Goal: Task Accomplishment & Management: Manage account settings

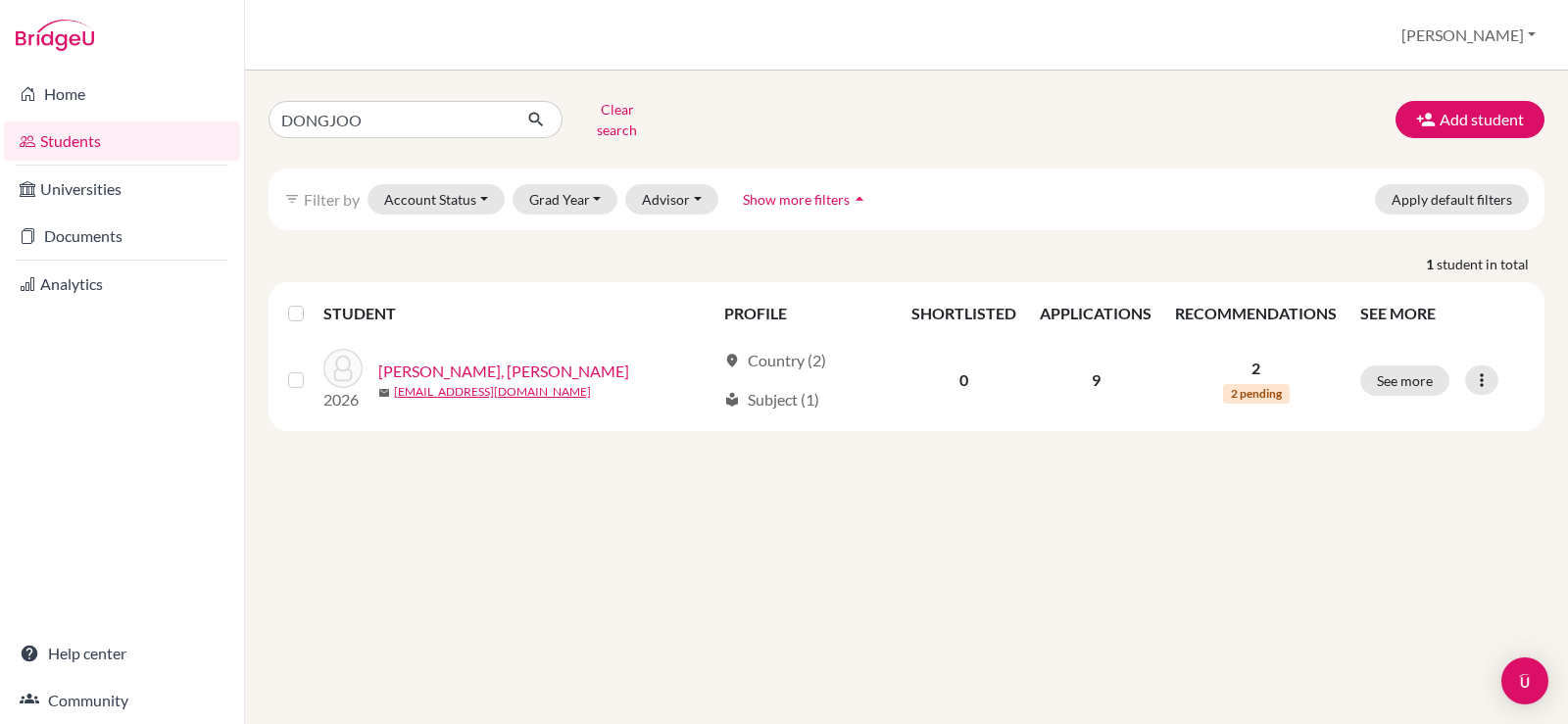
click at [113, 142] on link "Students" at bounding box center [122, 140] width 236 height 39
click at [119, 246] on link "Documents" at bounding box center [122, 235] width 236 height 39
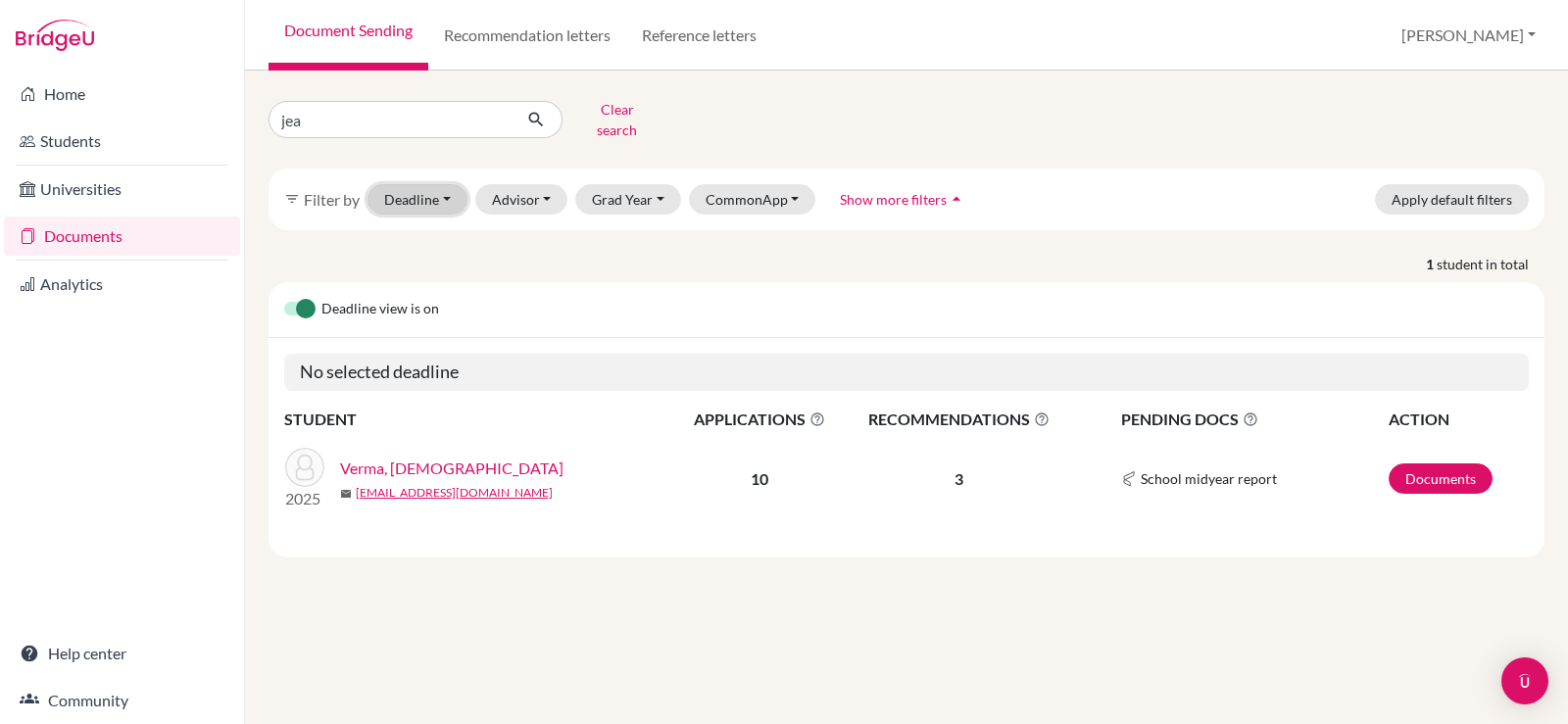
click at [427, 185] on button "Deadline - Select a date range Or double click for a single date selection Toda…" at bounding box center [417, 200] width 100 height 31
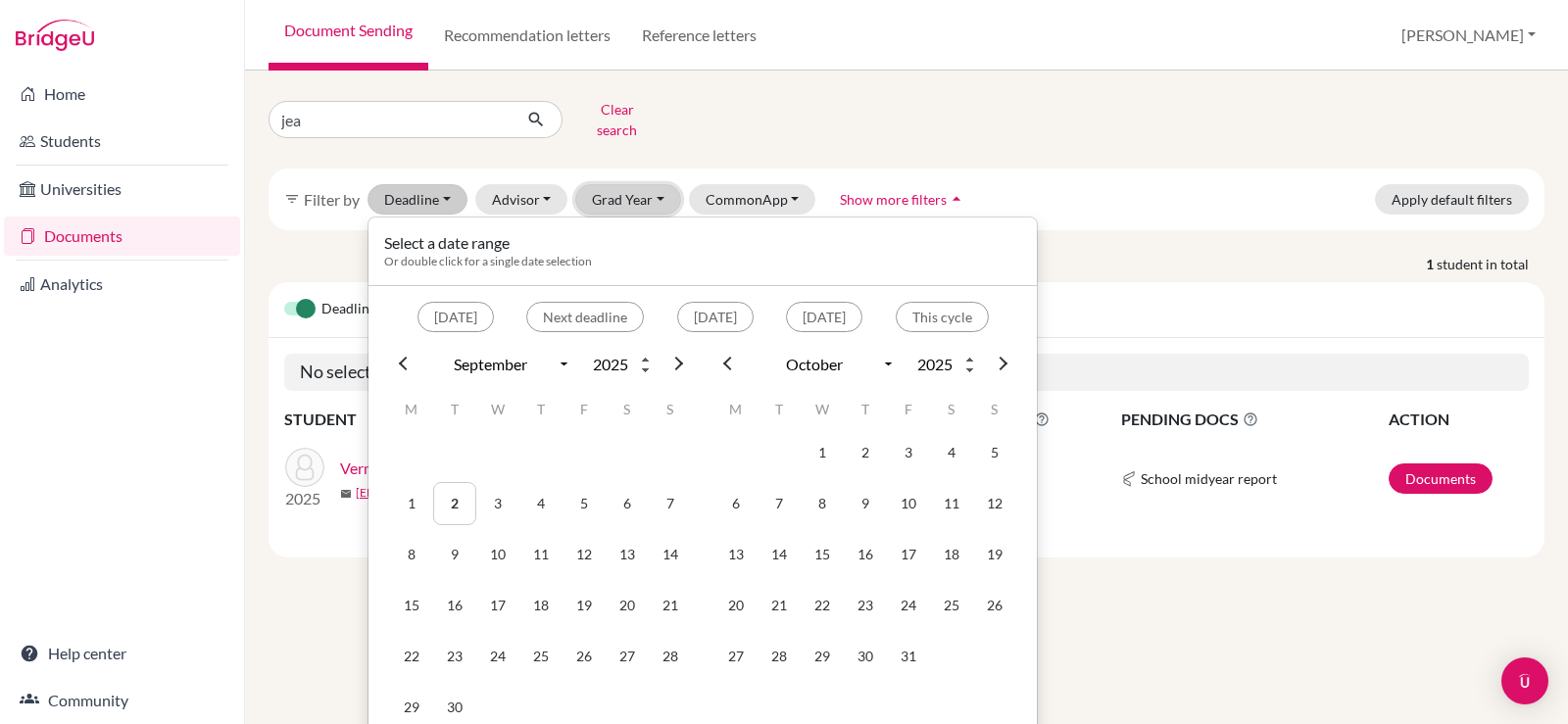
click at [655, 188] on button "Grad Year" at bounding box center [628, 200] width 106 height 31
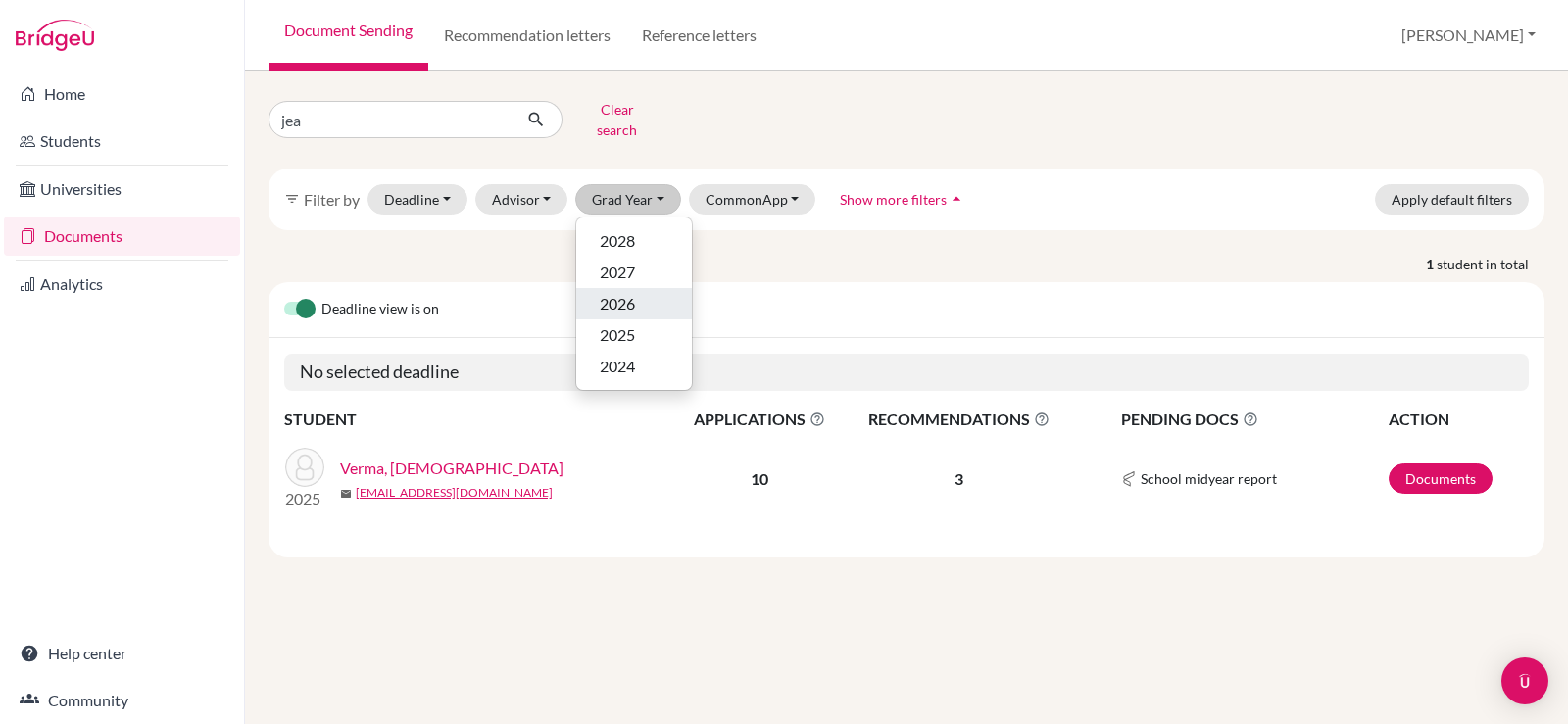
click at [624, 292] on span "2026" at bounding box center [618, 304] width 36 height 24
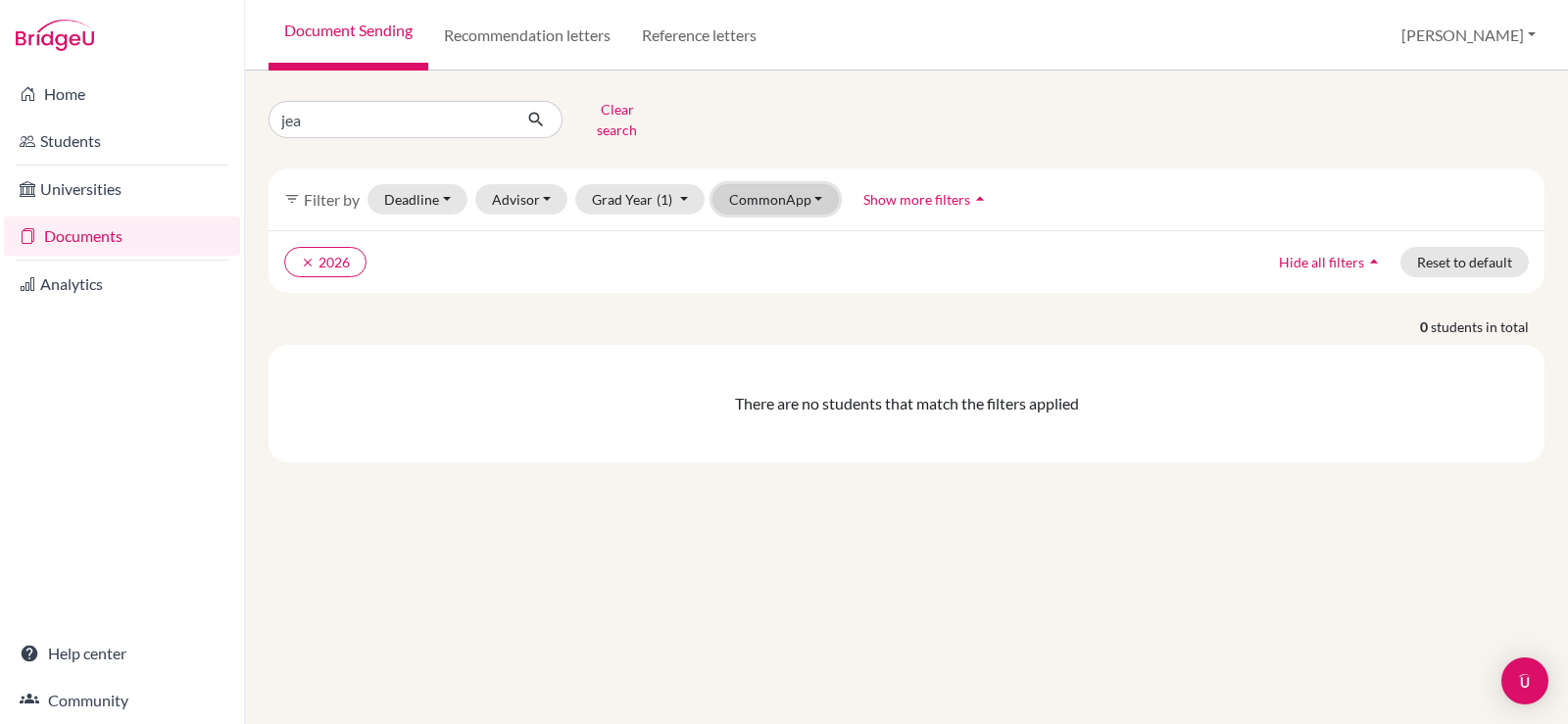
click at [769, 185] on button "CommonApp" at bounding box center [777, 200] width 127 height 31
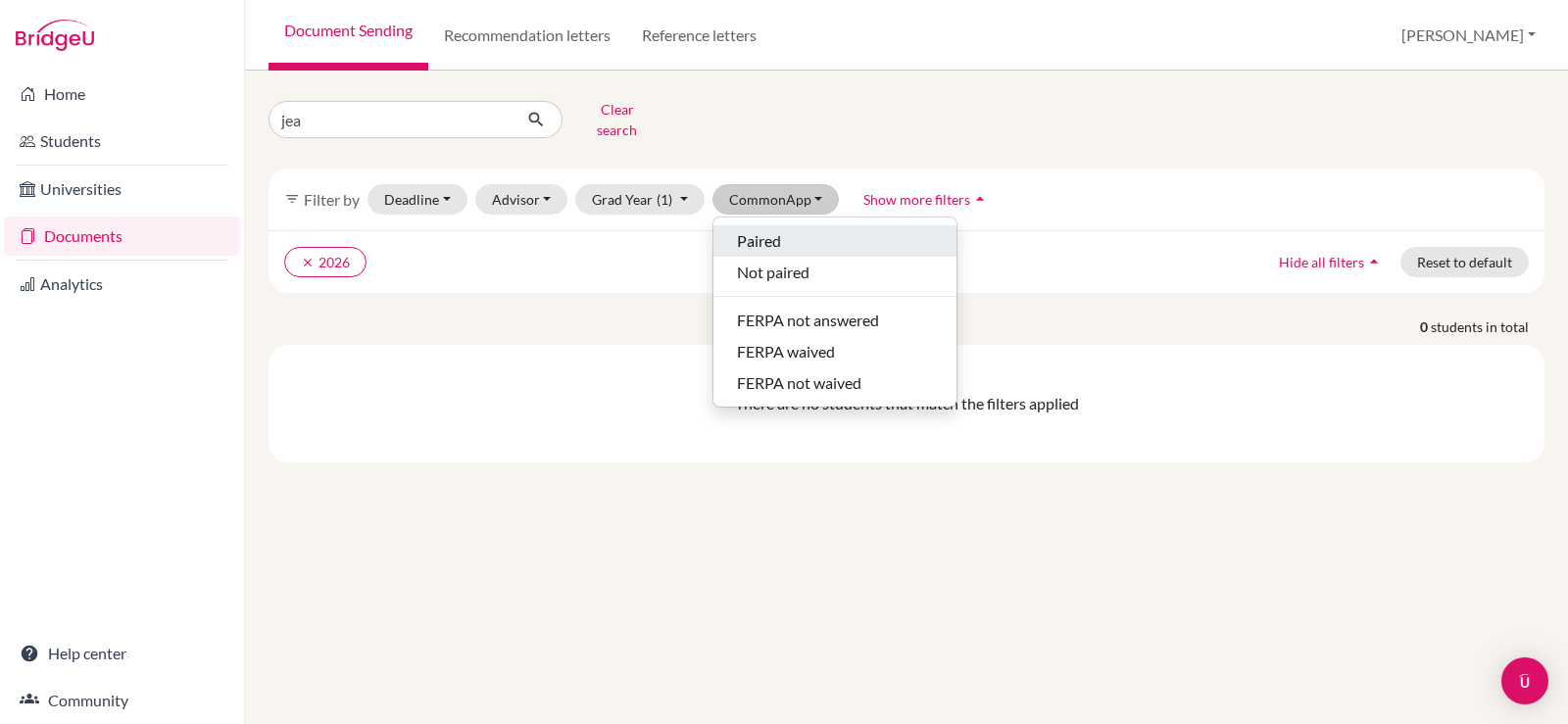
click at [767, 229] on span "Paired" at bounding box center [759, 241] width 44 height 24
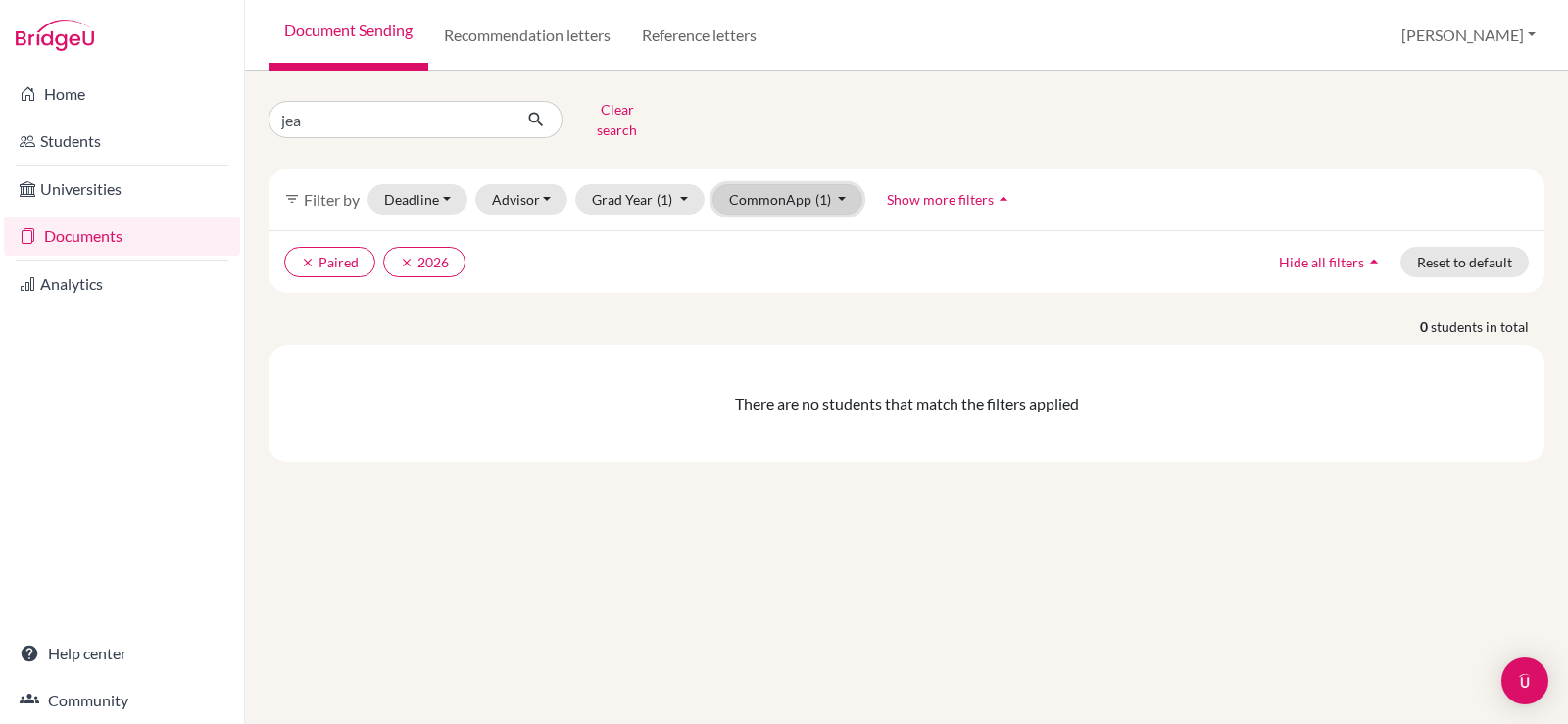
click at [777, 190] on button "CommonApp (1)" at bounding box center [788, 200] width 151 height 31
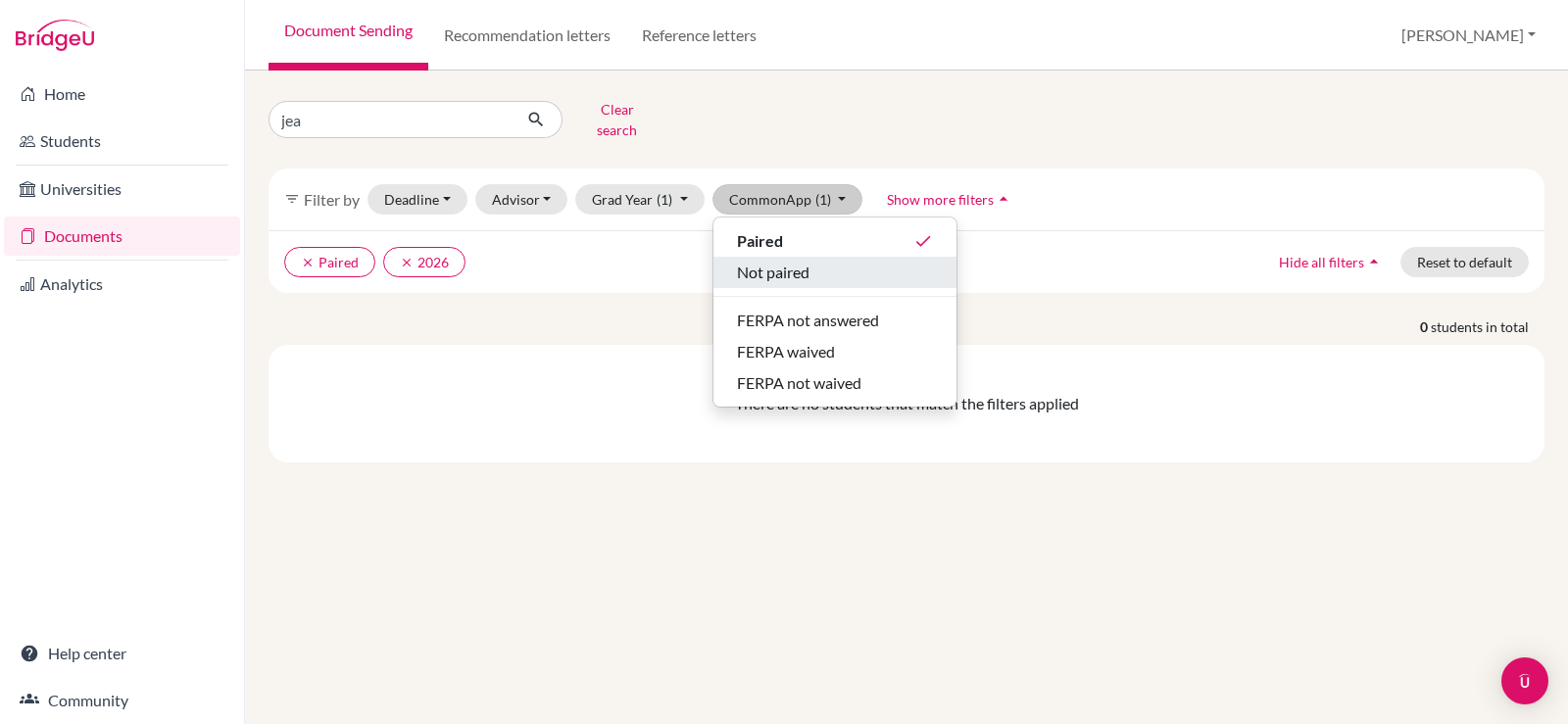
click at [774, 266] on span "Not paired" at bounding box center [773, 273] width 72 height 24
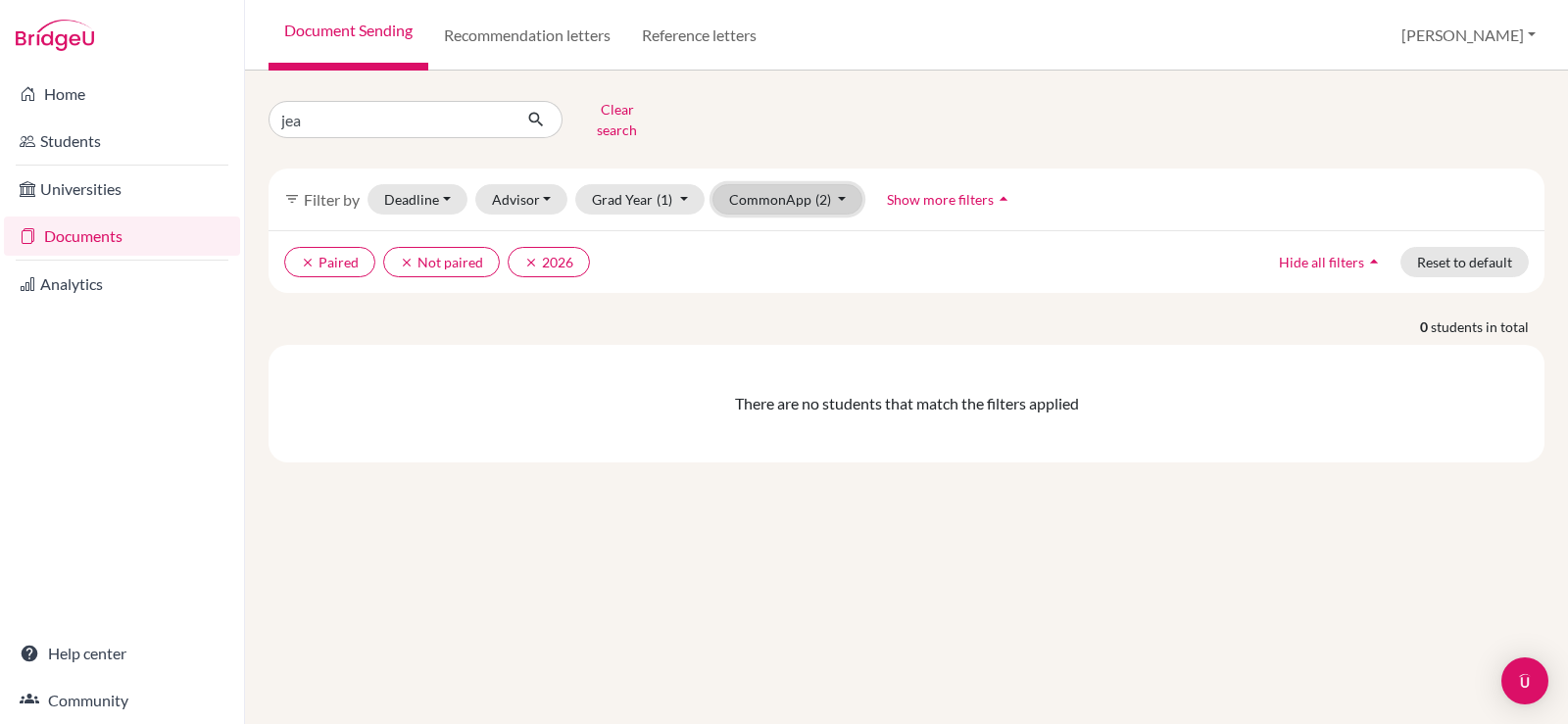
click at [785, 187] on button "CommonApp (2)" at bounding box center [788, 200] width 151 height 31
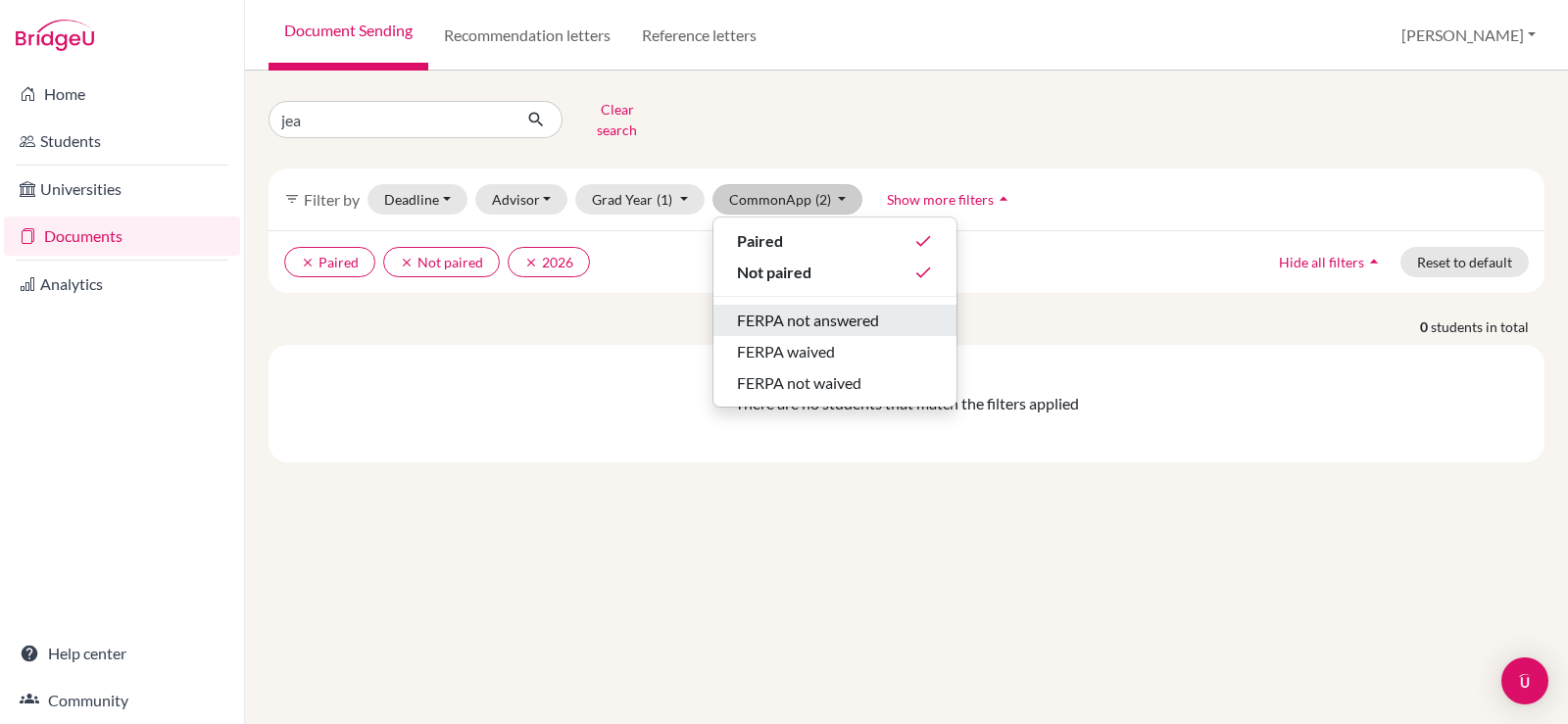
click at [804, 309] on span "FERPA not answered" at bounding box center [807, 321] width 142 height 24
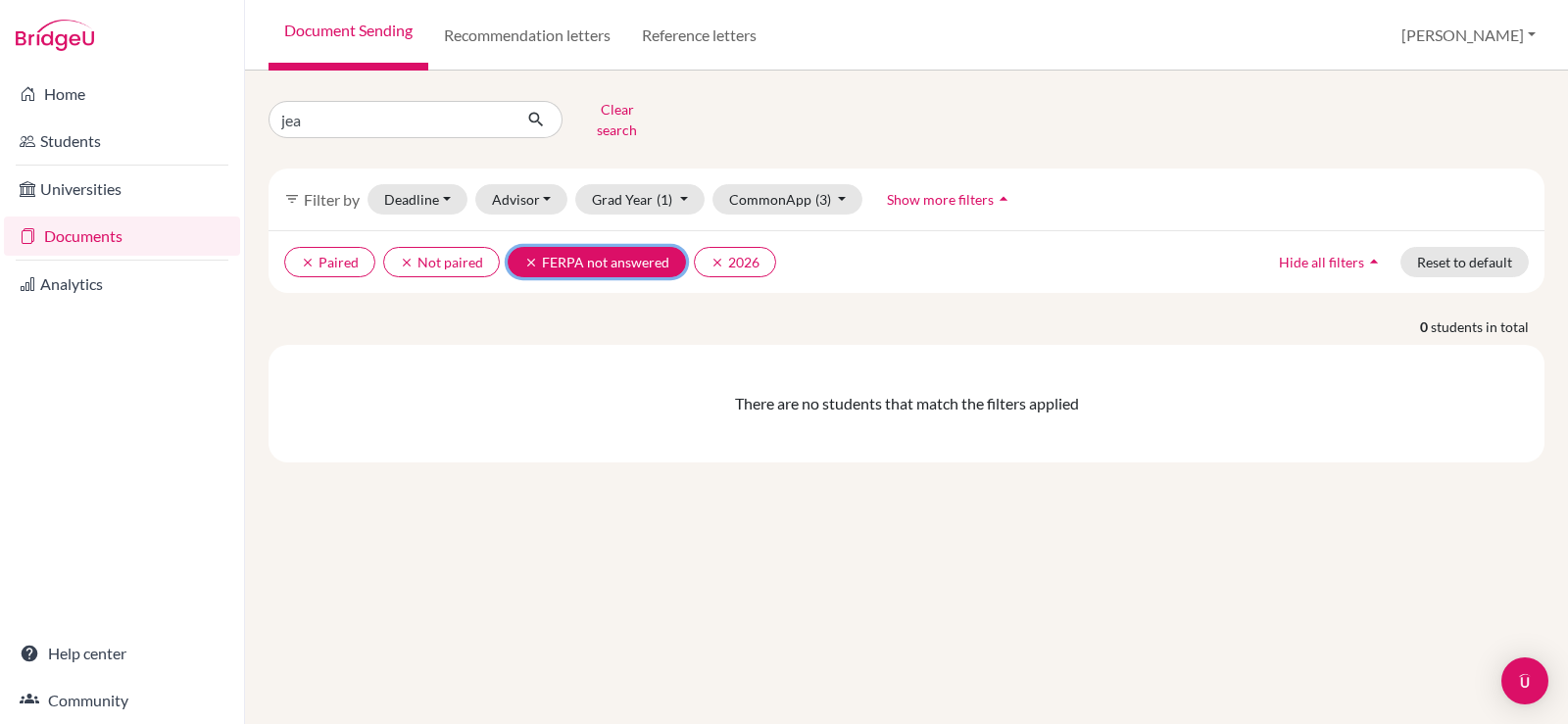
click at [516, 249] on button "clear FERPA not answered" at bounding box center [597, 262] width 179 height 31
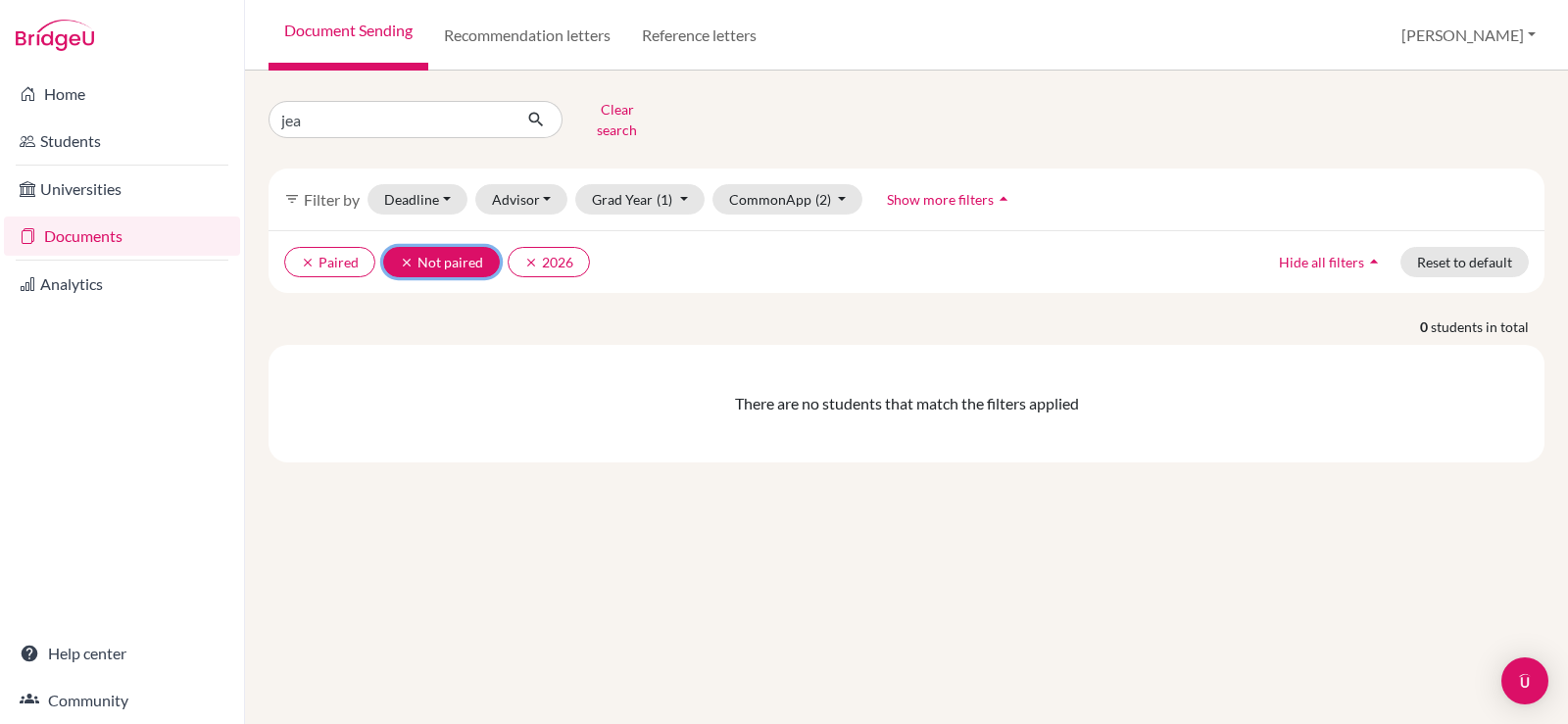
click at [409, 256] on icon "clear" at bounding box center [407, 263] width 14 height 14
click at [301, 256] on icon "clear" at bounding box center [308, 263] width 14 height 14
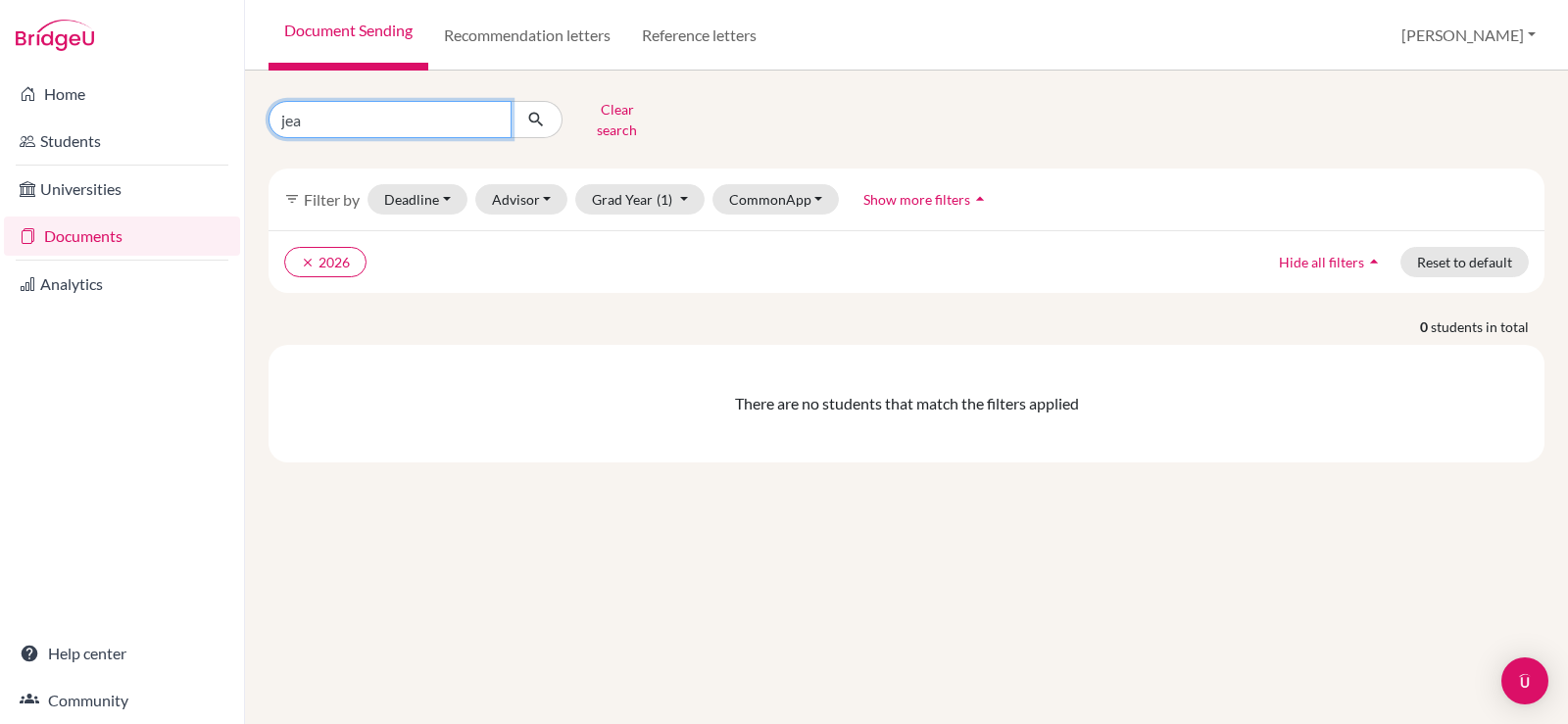
click at [456, 115] on input "jea" at bounding box center [389, 120] width 243 height 38
click at [586, 112] on button "Clear search" at bounding box center [618, 119] width 109 height 51
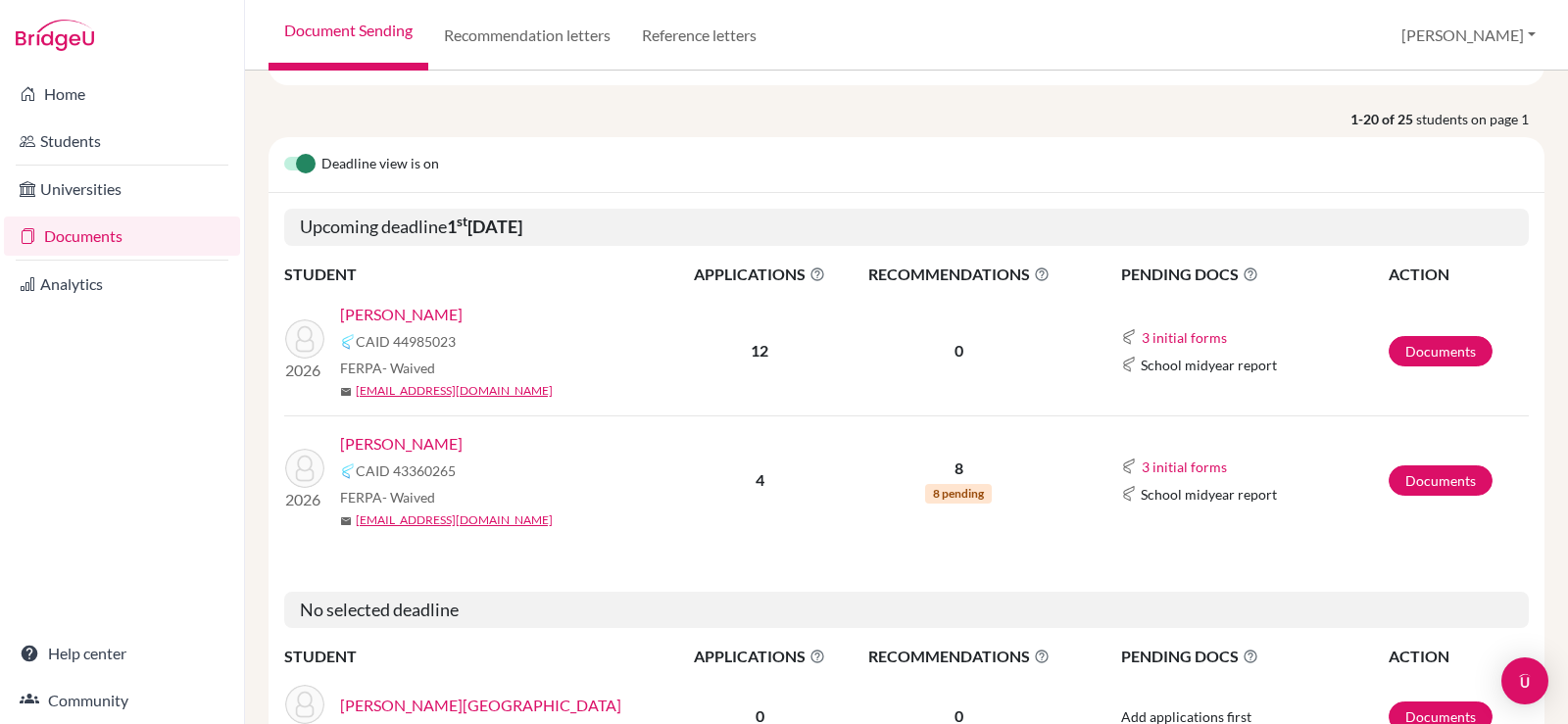
scroll to position [196, 0]
click at [935, 496] on span "8 pending" at bounding box center [958, 493] width 67 height 20
click at [937, 472] on p "8" at bounding box center [959, 467] width 228 height 24
click at [1412, 469] on link "Documents" at bounding box center [1441, 479] width 104 height 31
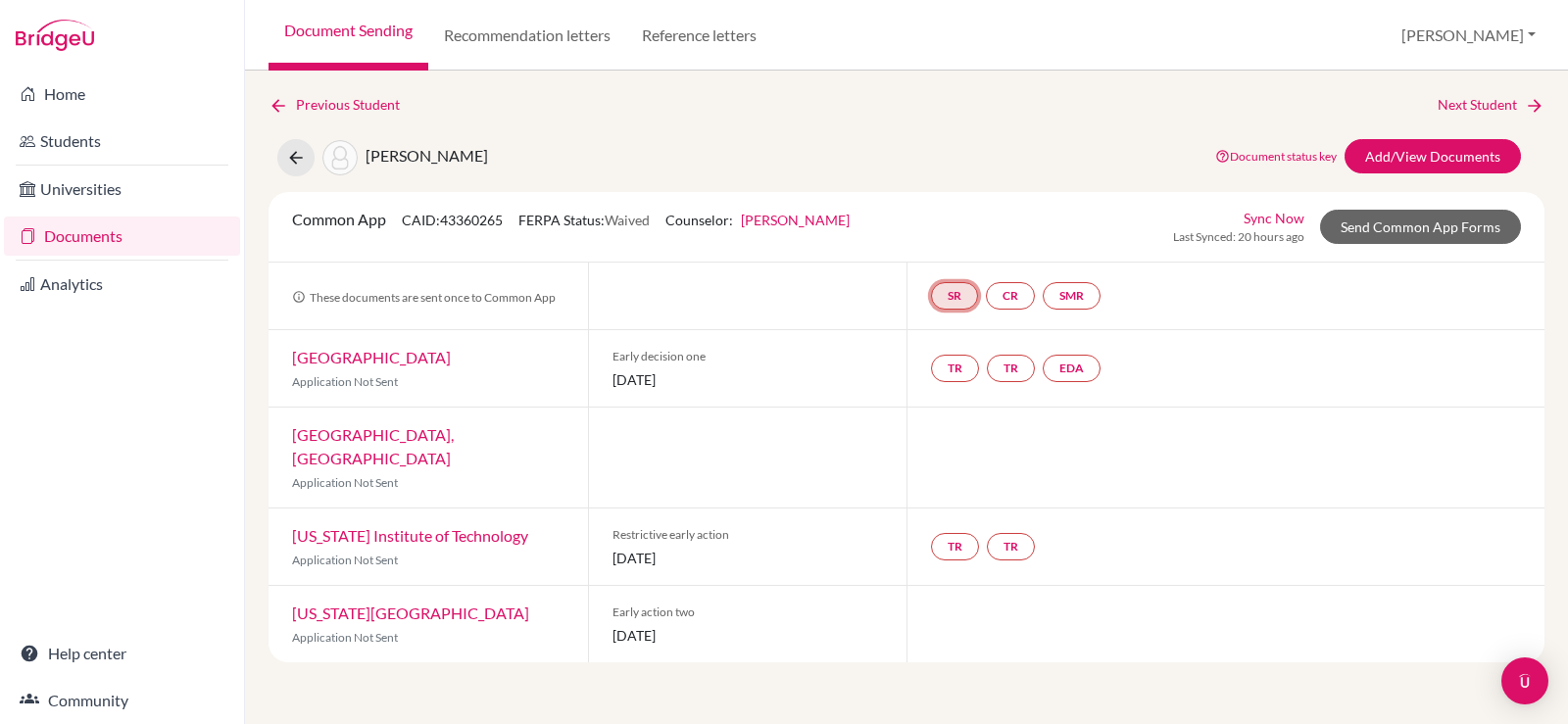
click at [952, 302] on link "SR" at bounding box center [954, 296] width 47 height 28
click at [952, 302] on link "SR School report School report Incomplete" at bounding box center [954, 296] width 47 height 28
click at [762, 270] on div at bounding box center [748, 296] width 320 height 67
click at [1423, 163] on link "Add/View Documents" at bounding box center [1433, 156] width 177 height 35
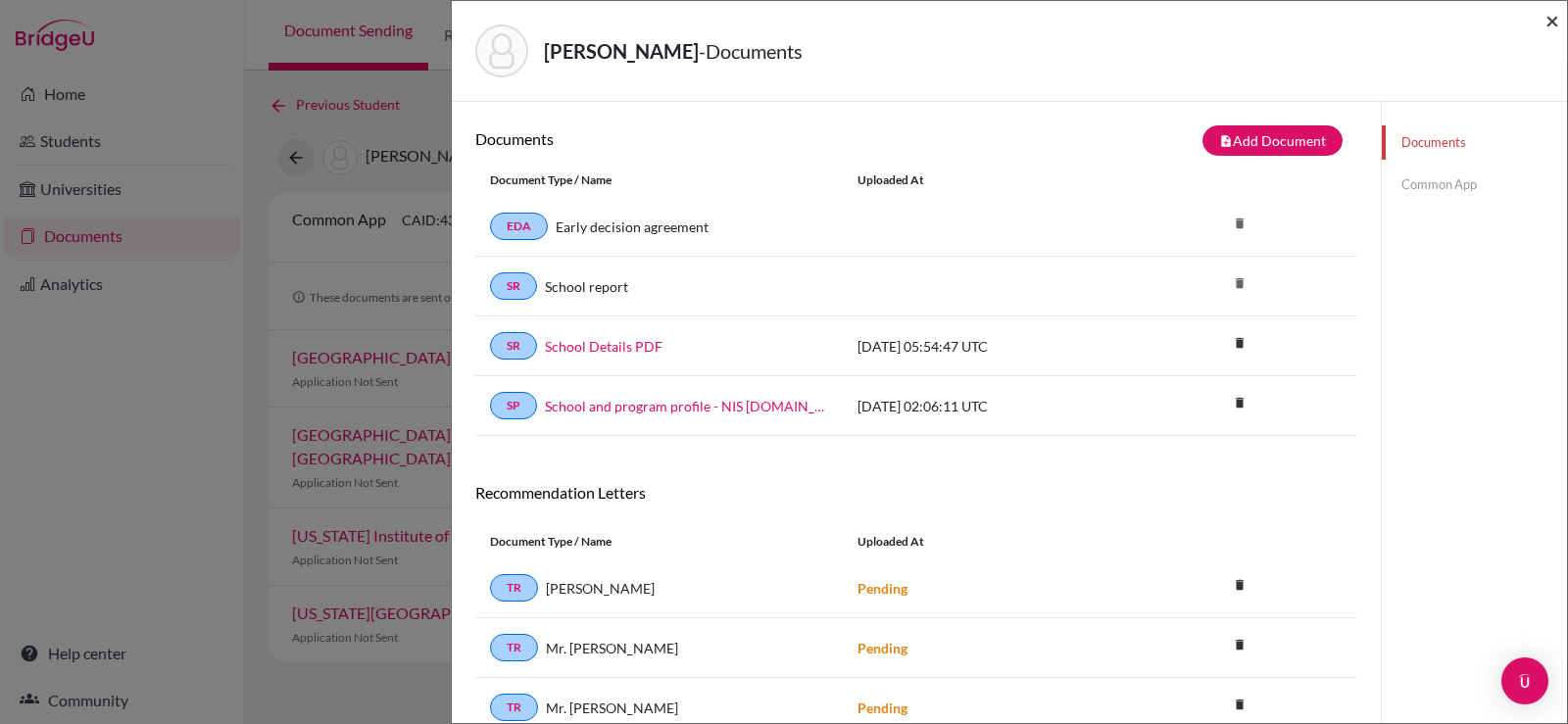
click at [1550, 15] on span "×" at bounding box center [1552, 20] width 14 height 29
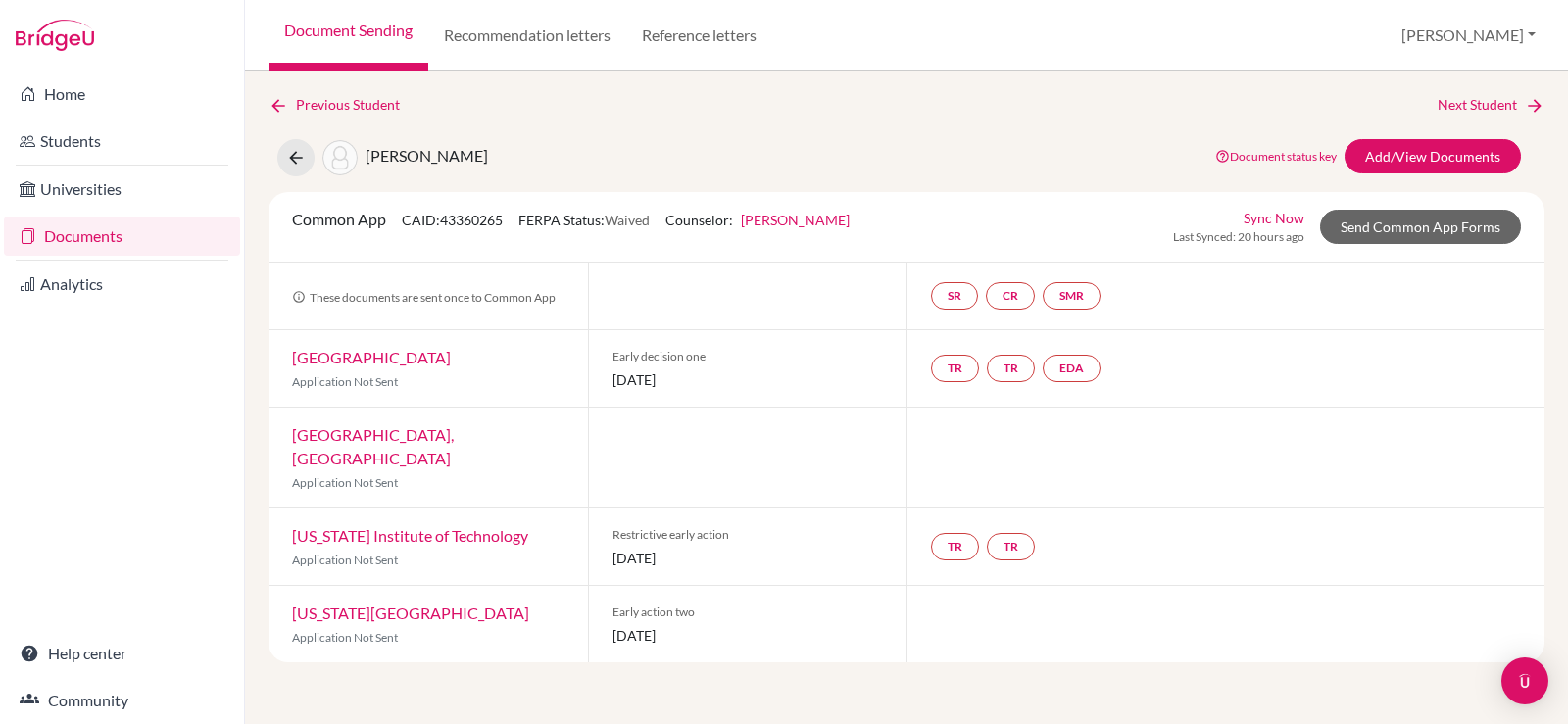
click at [388, 47] on link "Document Sending" at bounding box center [348, 35] width 160 height 71
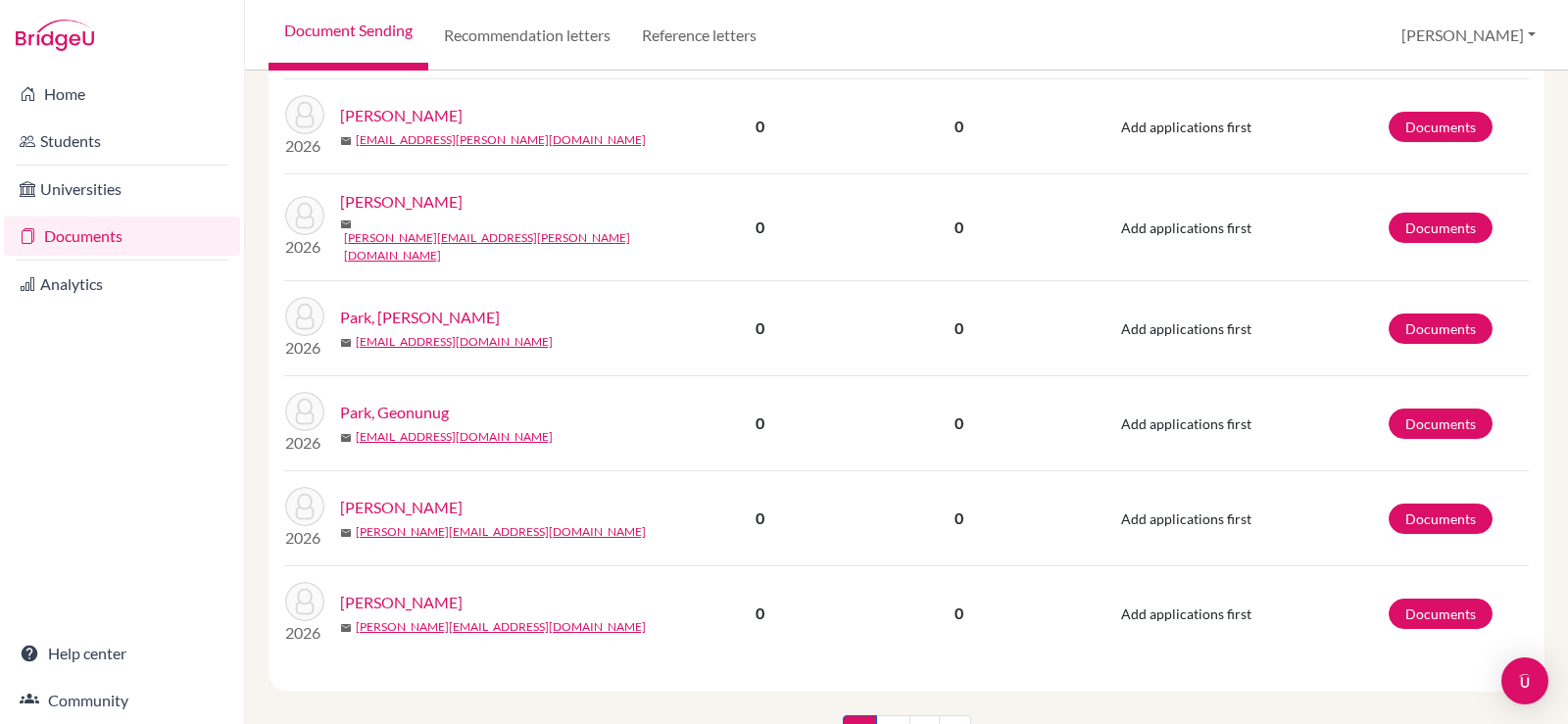
scroll to position [2004, 0]
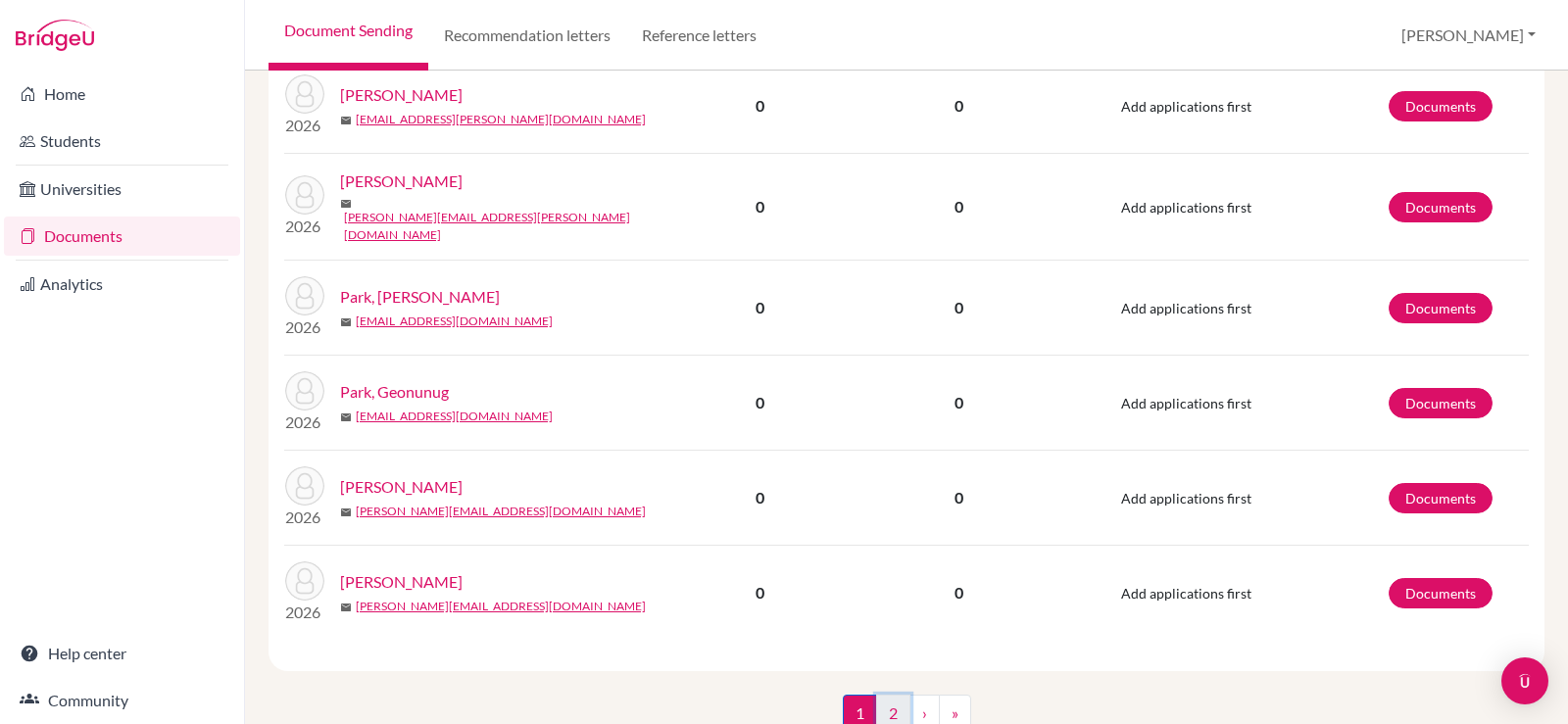
click at [885, 695] on link "2" at bounding box center [893, 714] width 35 height 38
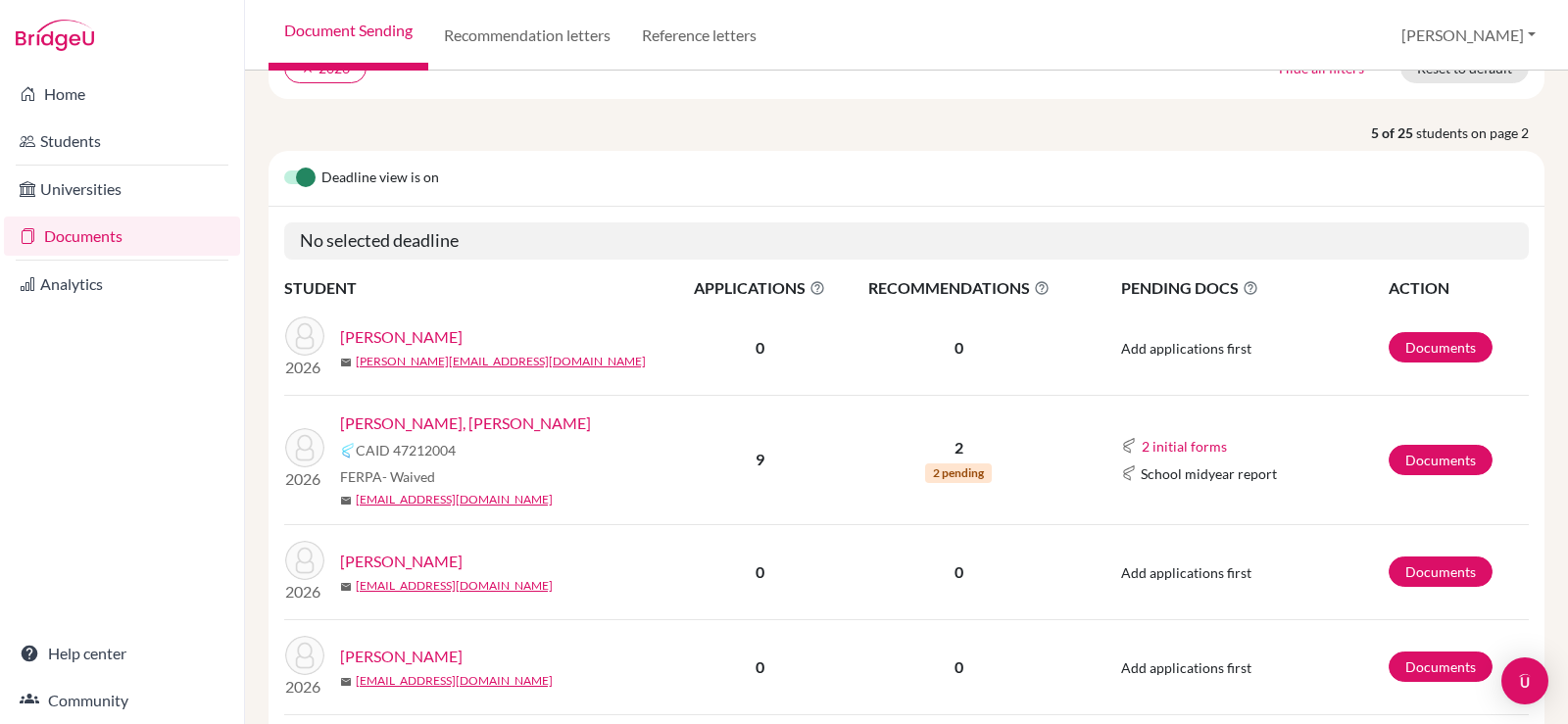
scroll to position [196, 0]
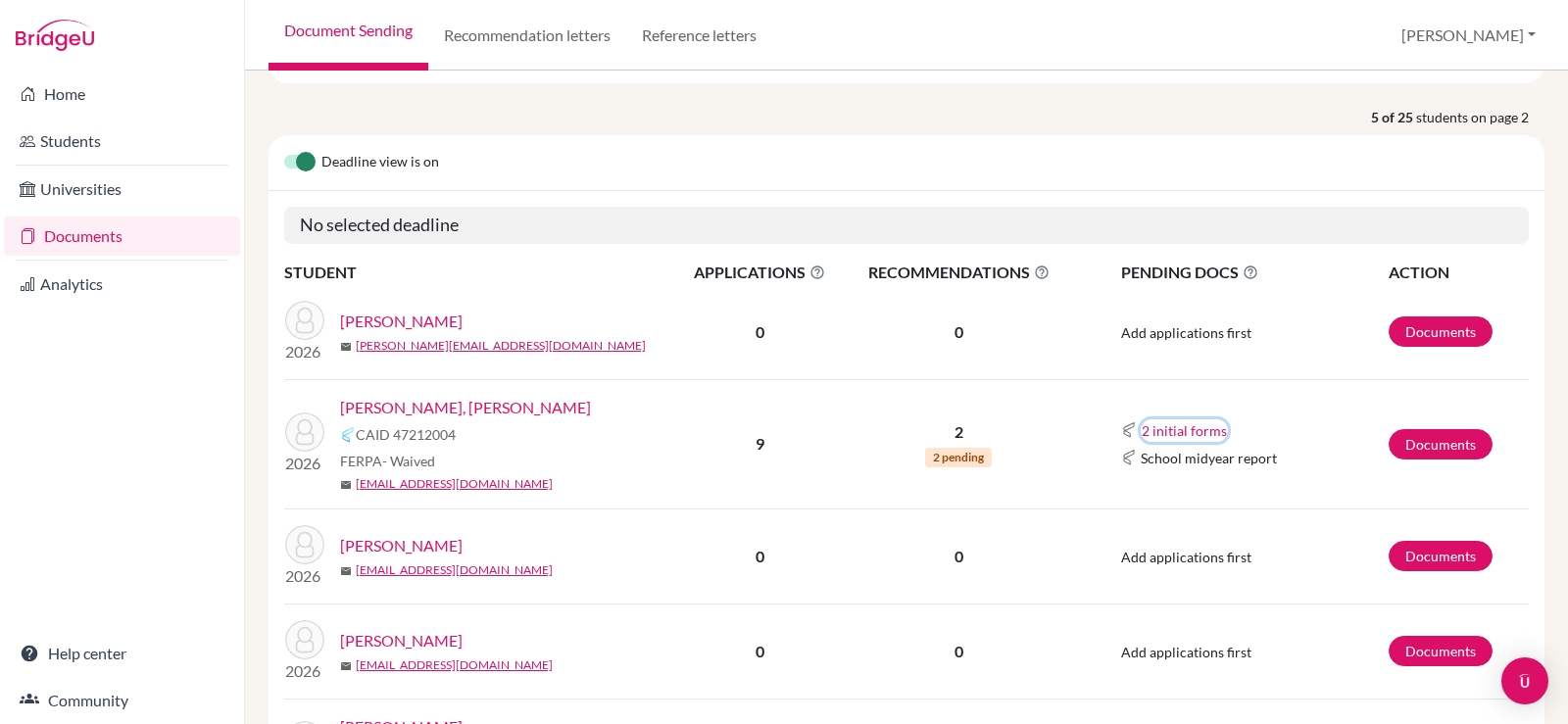
click at [1166, 428] on button "2 initial forms" at bounding box center [1185, 430] width 87 height 23
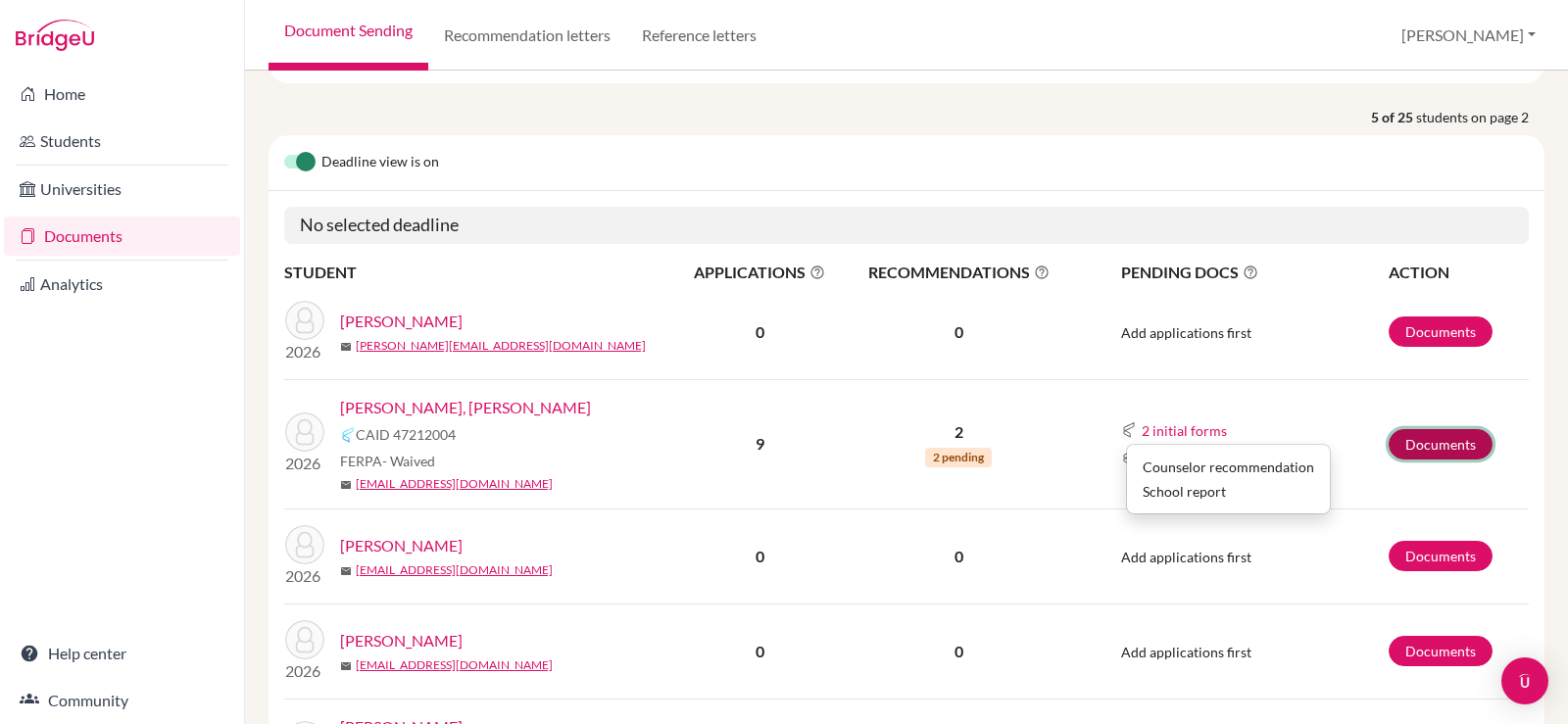
click at [1442, 437] on link "Documents" at bounding box center [1441, 444] width 104 height 31
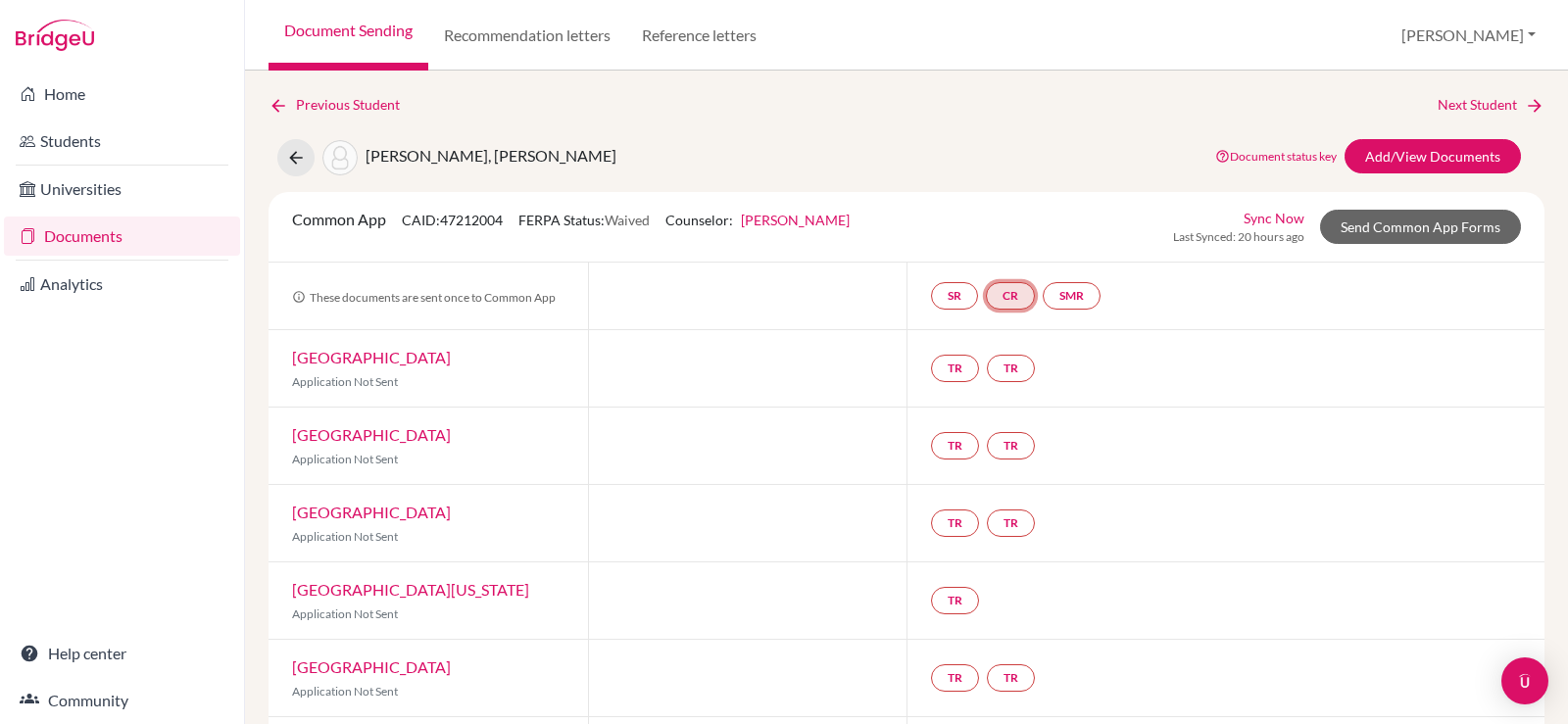
click at [1012, 295] on link "CR" at bounding box center [1010, 296] width 49 height 28
click at [1012, 295] on link "CR Counselor recommendation Counselor recommendation Incomplete" at bounding box center [1010, 296] width 49 height 28
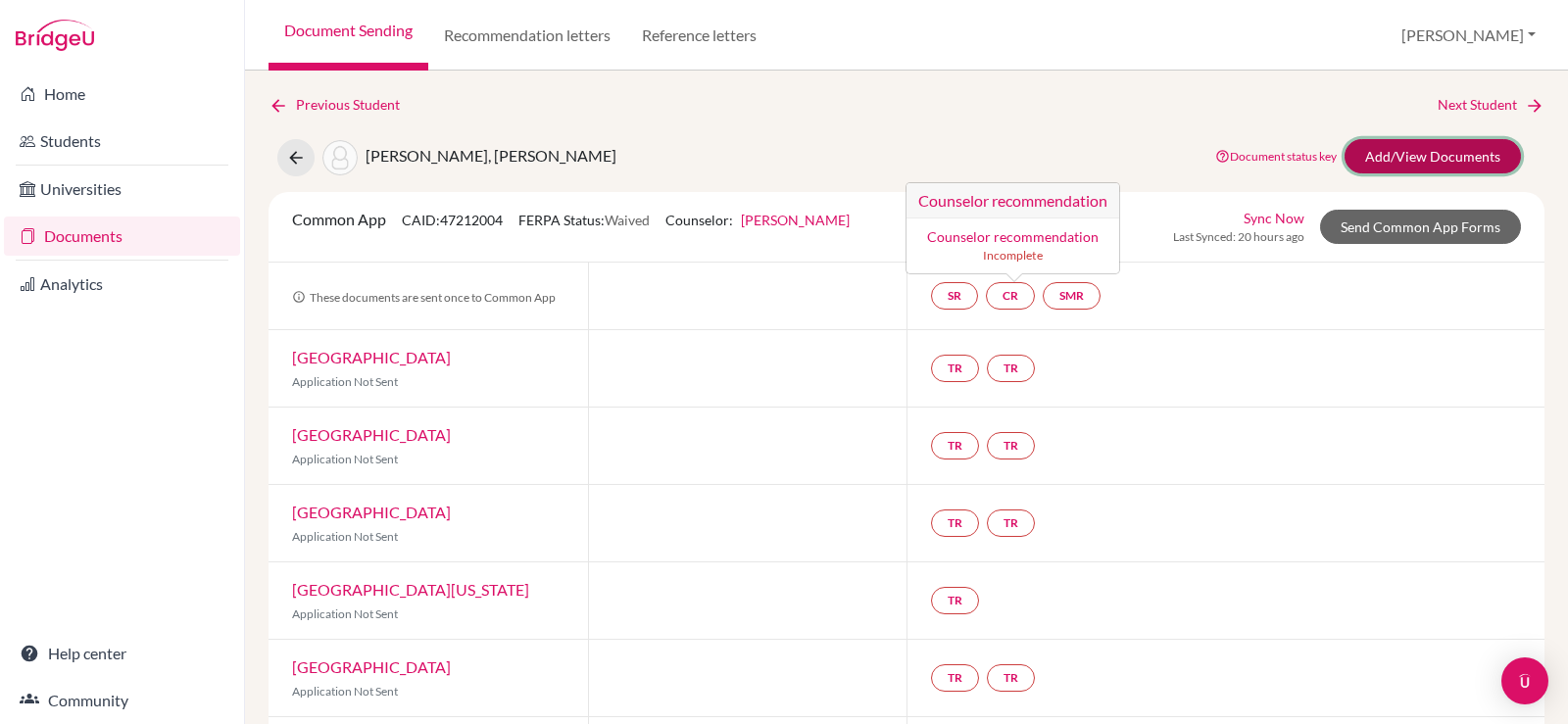
click at [1422, 149] on link "Add/View Documents" at bounding box center [1433, 156] width 177 height 35
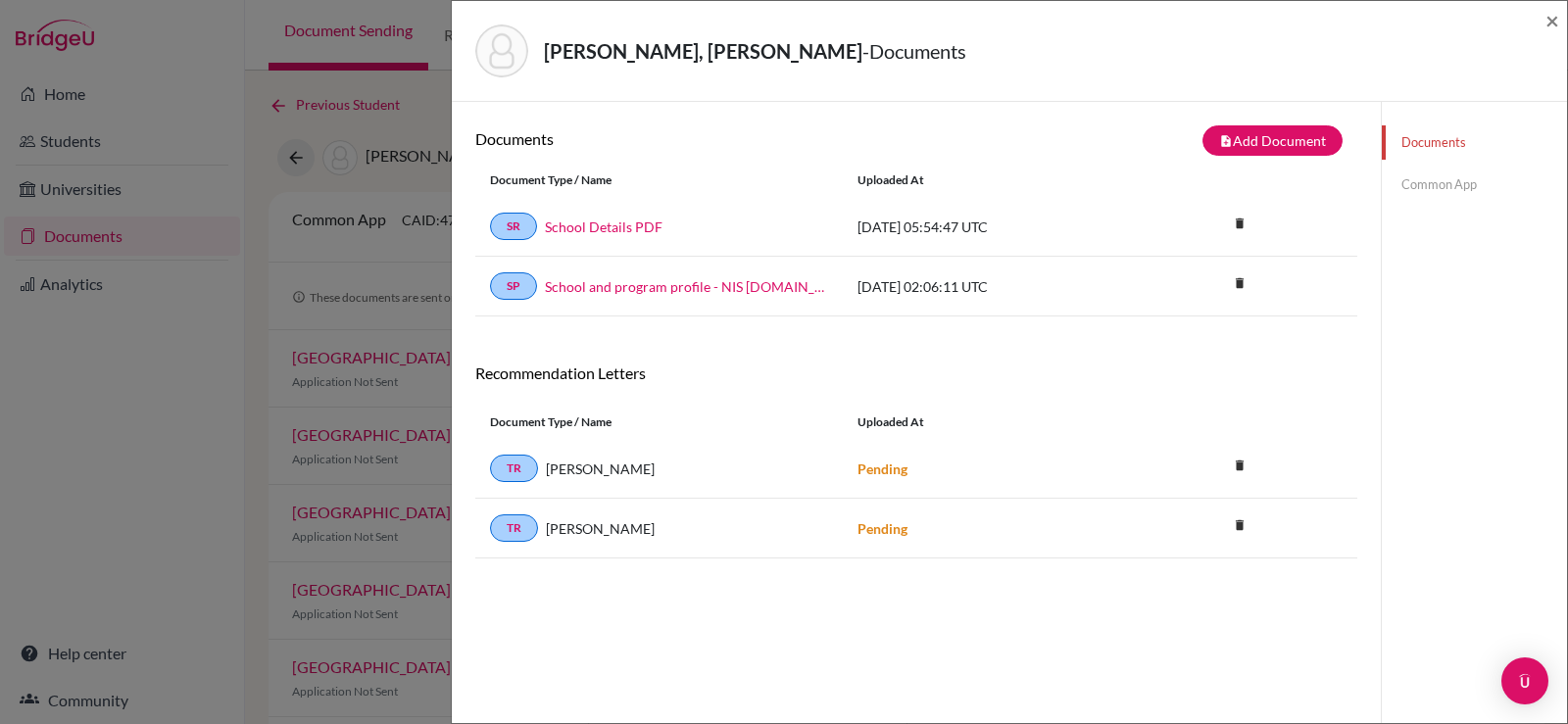
click at [1404, 174] on link "Common App" at bounding box center [1475, 185] width 186 height 35
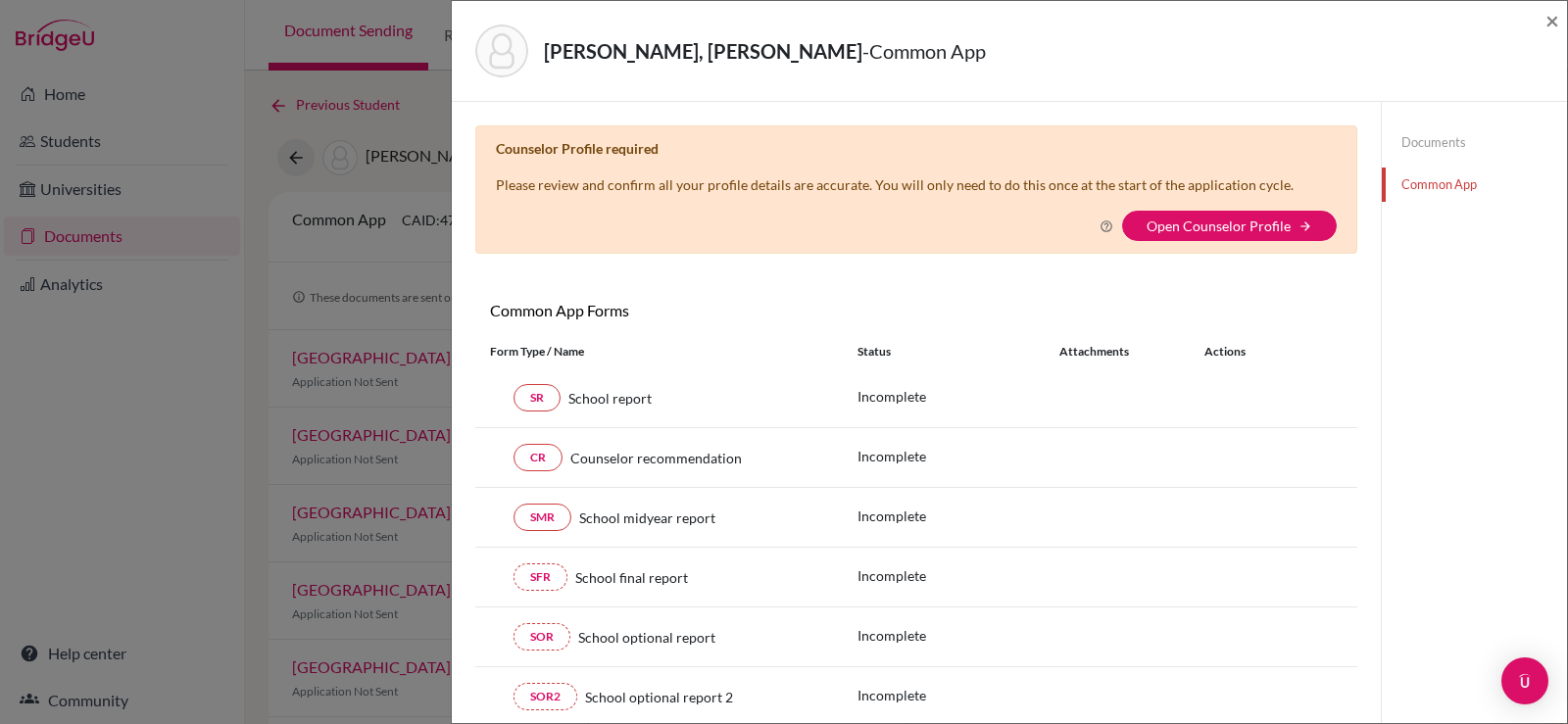
click at [1544, 28] on div "Shin, [PERSON_NAME] - Common App ×" at bounding box center [1009, 51] width 1099 height 84
click at [1547, 25] on span "×" at bounding box center [1552, 20] width 14 height 29
